Goal: Navigation & Orientation: Find specific page/section

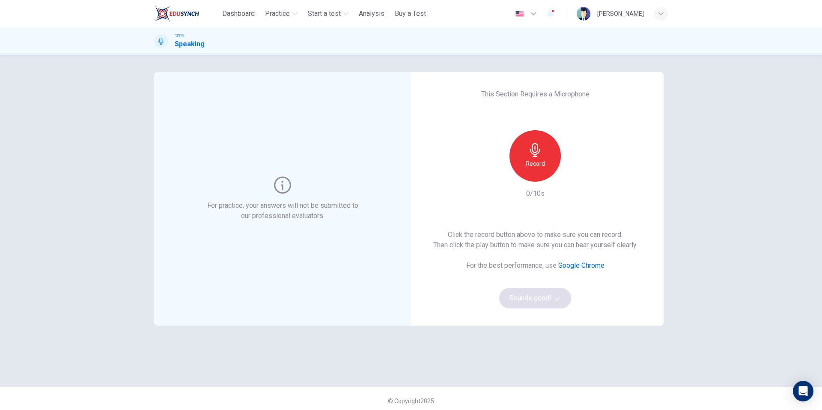
click at [621, 13] on div "[PERSON_NAME]" at bounding box center [620, 14] width 47 height 10
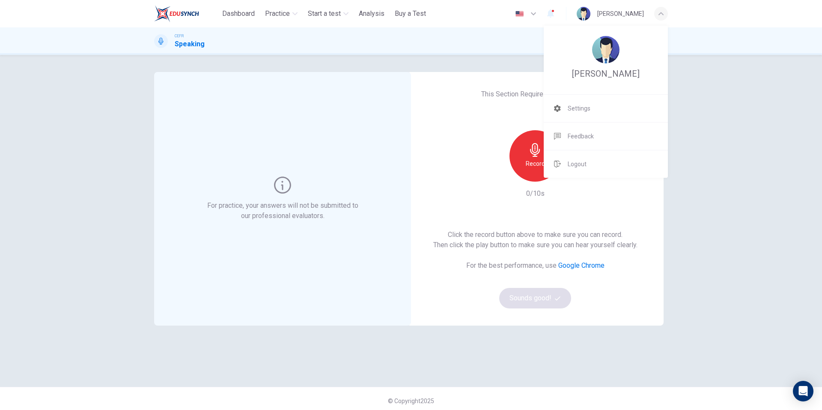
click at [182, 14] on div at bounding box center [411, 205] width 822 height 410
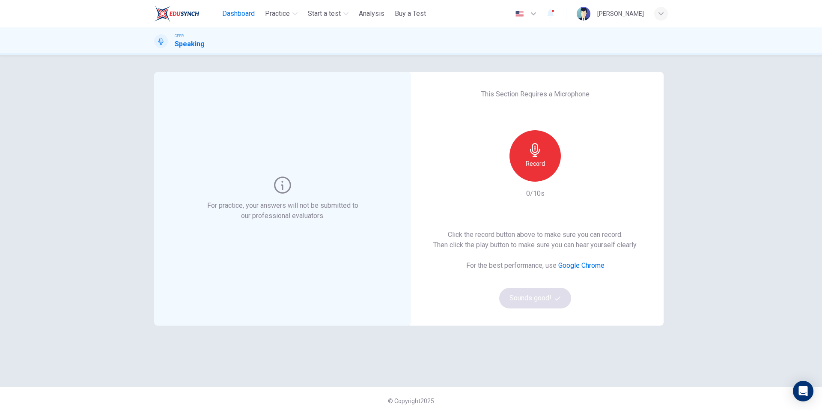
click at [220, 12] on button "Dashboard" at bounding box center [238, 13] width 39 height 15
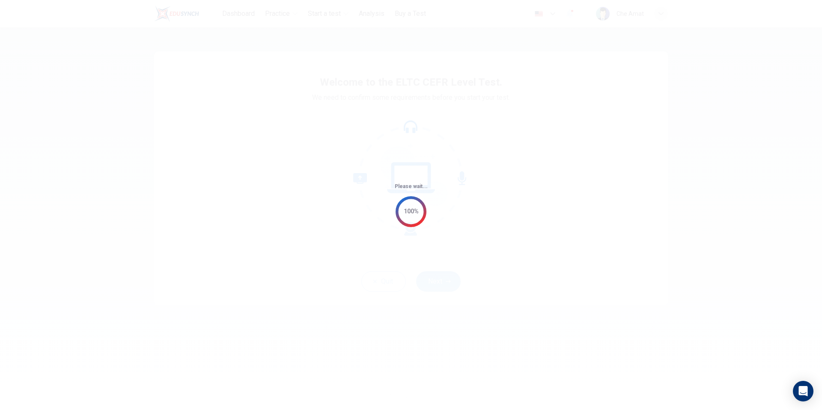
drag, startPoint x: 287, startPoint y: 39, endPoint x: 291, endPoint y: 41, distance: 4.8
